Goal: Task Accomplishment & Management: Use online tool/utility

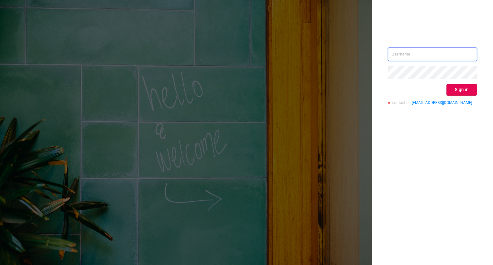
type input "[PERSON_NAME][EMAIL_ADDRESS][DOMAIN_NAME]"
click at [467, 82] on div "[PERSON_NAME][EMAIL_ADDRESS][DOMAIN_NAME] Sign in contact us [EMAIL_ADDRESS][DO…" at bounding box center [432, 78] width 89 height 62
click at [467, 88] on button "Sign in" at bounding box center [461, 90] width 30 height 12
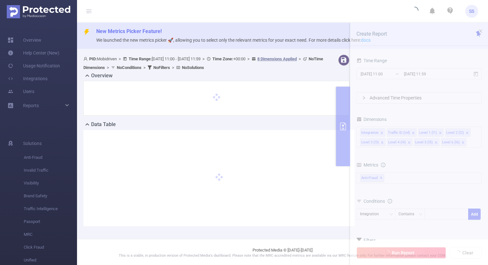
scroll to position [0, 0]
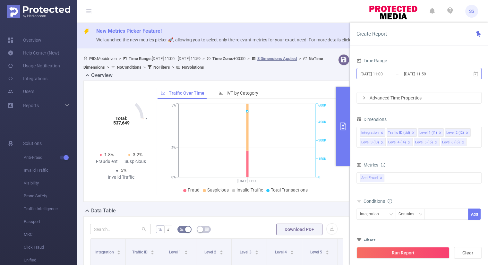
click at [429, 73] on input "[DATE] 11:59" at bounding box center [429, 74] width 52 height 9
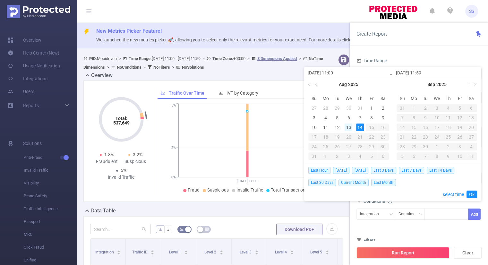
click at [351, 127] on div "13" at bounding box center [349, 128] width 8 height 8
type input "[DATE] 11:00"
type input "[DATE] 11:59"
type input "[DATE] 11:00"
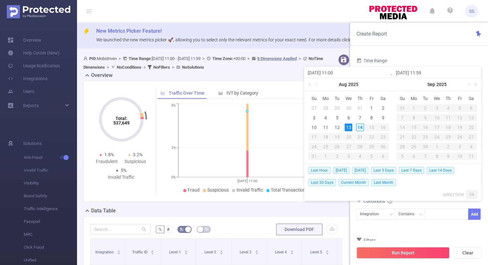
type input "[DATE] 11:59"
click at [471, 193] on link "Ok" at bounding box center [471, 195] width 11 height 8
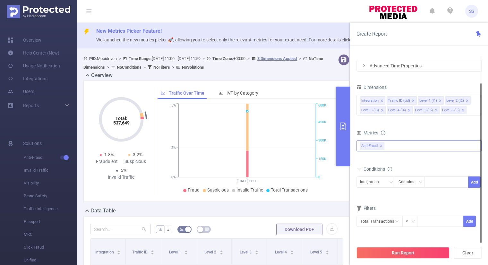
click at [393, 145] on div "Anti-Fraud ✕" at bounding box center [418, 145] width 125 height 11
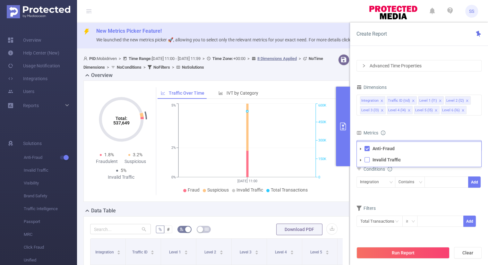
click at [369, 161] on span at bounding box center [366, 159] width 5 height 5
click at [411, 129] on div "Metrics" at bounding box center [418, 133] width 125 height 11
click at [412, 99] on icon "icon: close" at bounding box center [413, 100] width 3 height 3
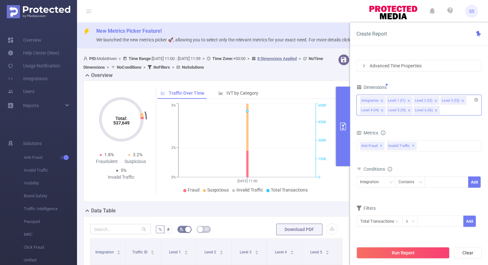
click at [412, 99] on div "Integration Level 1 (l1) Level 2 (l2) Level 3 (l3) Level 4 (l4) Level 5 (l5) Le…" at bounding box center [419, 100] width 118 height 11
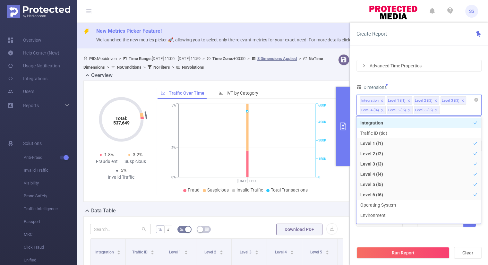
click at [408, 100] on icon "icon: close" at bounding box center [408, 100] width 3 height 3
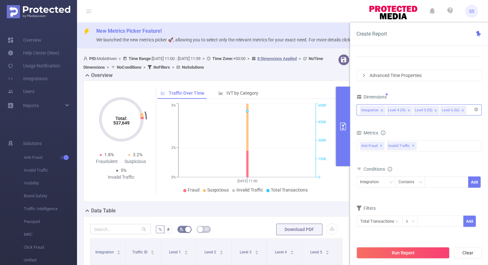
click at [429, 96] on div "Dimensions" at bounding box center [418, 97] width 125 height 11
click at [407, 109] on icon "icon: close" at bounding box center [408, 110] width 3 height 3
click at [418, 90] on div "Time Range [DATE] 11:00 _ [DATE] 11:59 Advanced Time Properties Dimensions Inte…" at bounding box center [418, 134] width 125 height 201
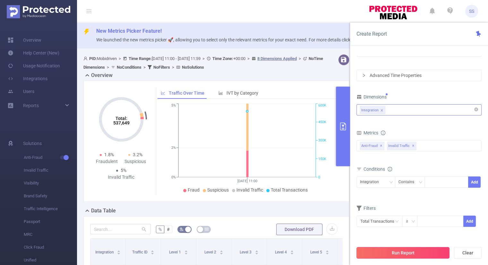
click at [403, 251] on button "Run Report" at bounding box center [402, 253] width 93 height 12
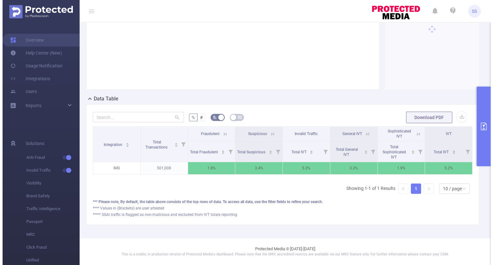
scroll to position [116, 0]
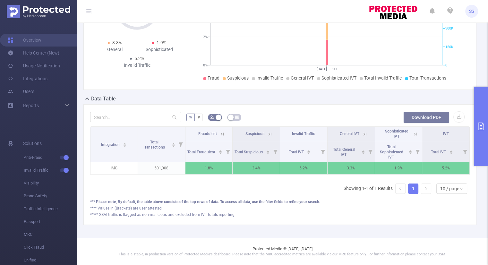
click at [432, 112] on button "Download PDF" at bounding box center [426, 118] width 46 height 12
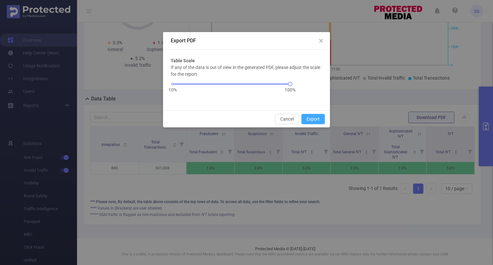
click at [311, 118] on button "Export" at bounding box center [312, 119] width 23 height 10
